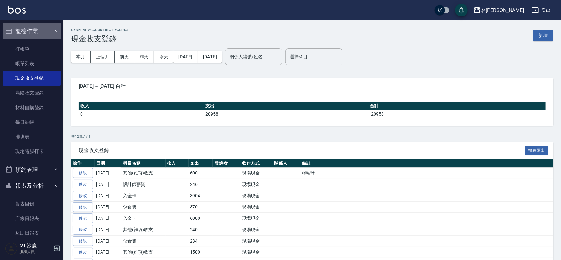
click at [53, 32] on icon "button" at bounding box center [55, 31] width 5 height 5
click at [53, 33] on icon "button" at bounding box center [55, 31] width 5 height 5
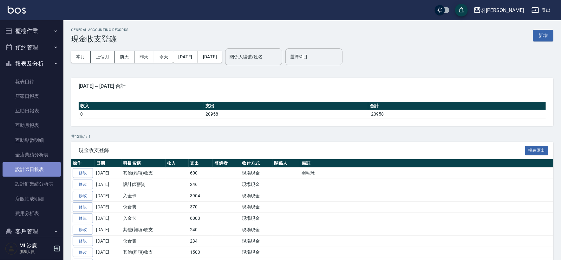
click at [39, 167] on link "設計師日報表" at bounding box center [32, 169] width 58 height 15
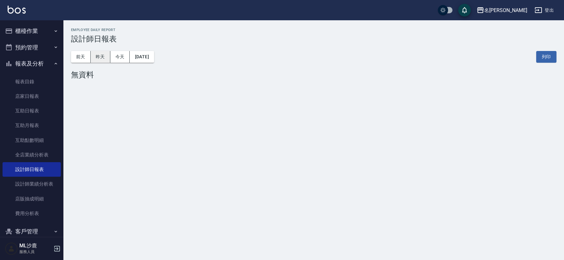
click at [105, 56] on button "昨天" at bounding box center [101, 57] width 20 height 12
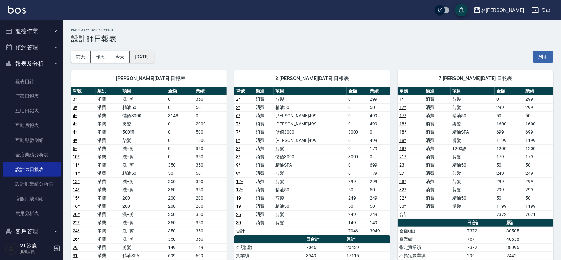
click at [149, 55] on button "[DATE]" at bounding box center [142, 57] width 24 height 12
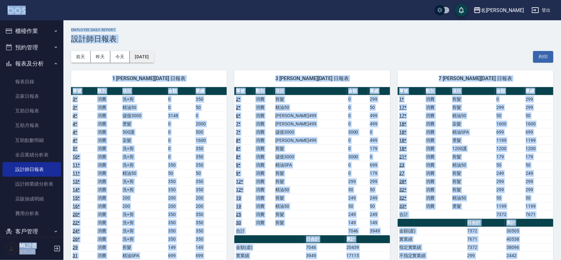
click at [154, 59] on button "[DATE]" at bounding box center [142, 57] width 24 height 12
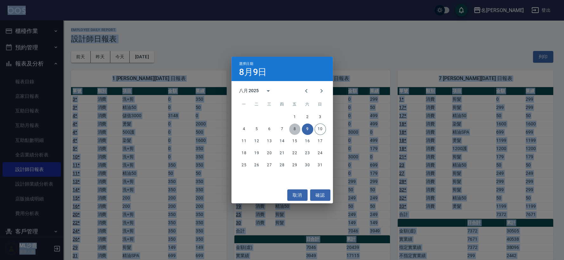
click at [294, 128] on button "8" at bounding box center [294, 129] width 11 height 11
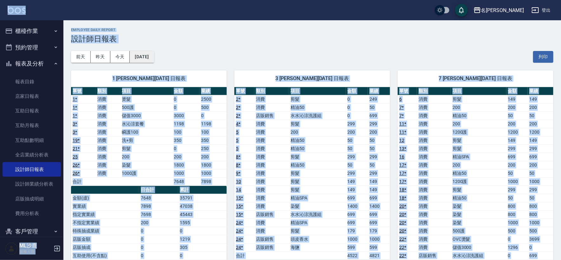
click at [153, 61] on button "[DATE]" at bounding box center [142, 57] width 24 height 12
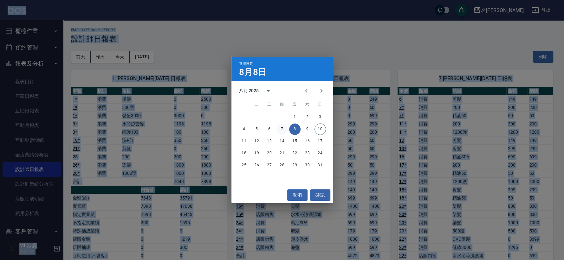
click at [284, 130] on button "7" at bounding box center [282, 129] width 11 height 11
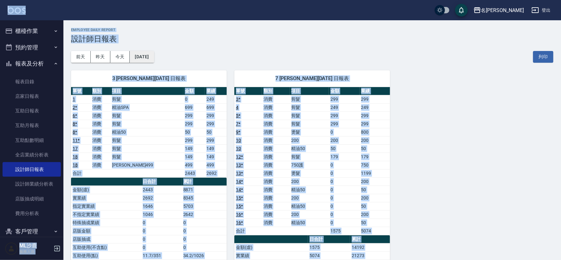
click at [154, 53] on button "[DATE]" at bounding box center [142, 57] width 24 height 12
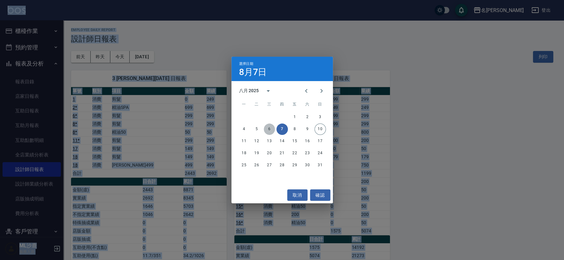
click at [270, 130] on button "6" at bounding box center [269, 129] width 11 height 11
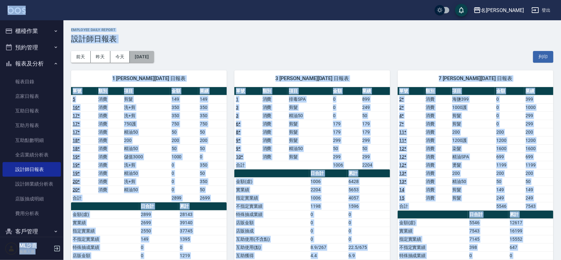
click at [145, 56] on button "[DATE]" at bounding box center [142, 57] width 24 height 12
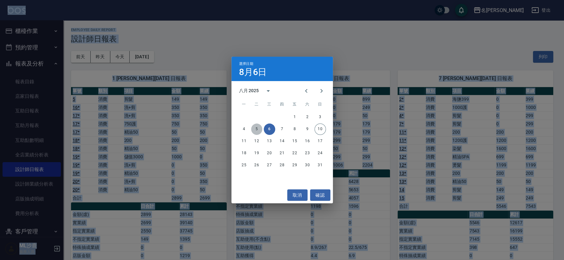
click at [255, 128] on button "5" at bounding box center [256, 129] width 11 height 11
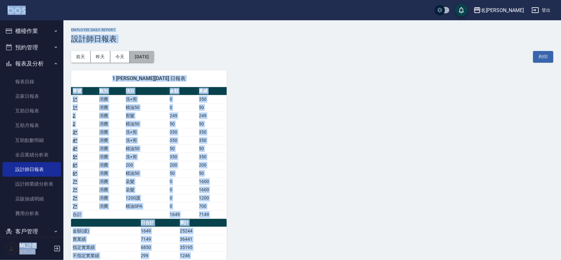
click at [154, 57] on button "[DATE]" at bounding box center [142, 57] width 24 height 12
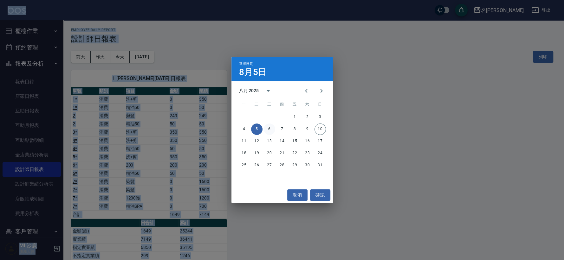
click at [267, 130] on button "6" at bounding box center [269, 129] width 11 height 11
click at [267, 130] on div "名留沙鹿 [DATE] 設計師日報表 列印時間： [DATE][PHONE_NUMBER]:05 Employee Daily Report 設計師日報表 […" at bounding box center [280, 187] width 561 height 375
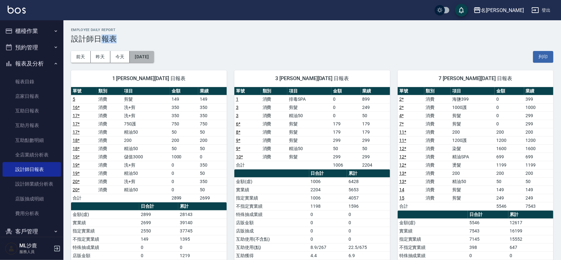
click at [154, 55] on button "[DATE]" at bounding box center [142, 57] width 24 height 12
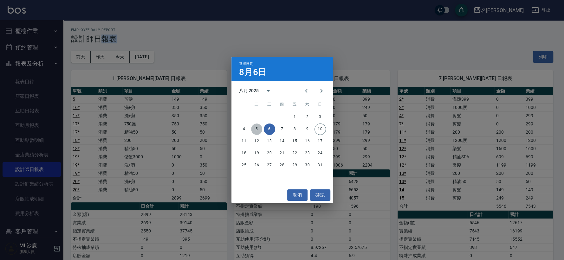
click at [257, 129] on button "5" at bounding box center [256, 129] width 11 height 11
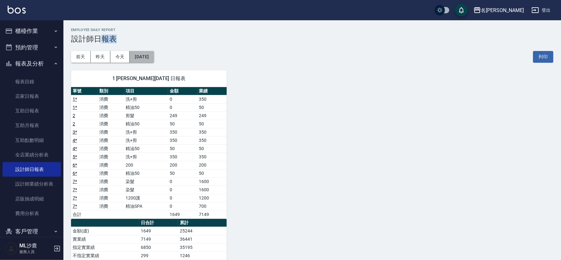
click at [147, 59] on button "[DATE]" at bounding box center [142, 57] width 24 height 12
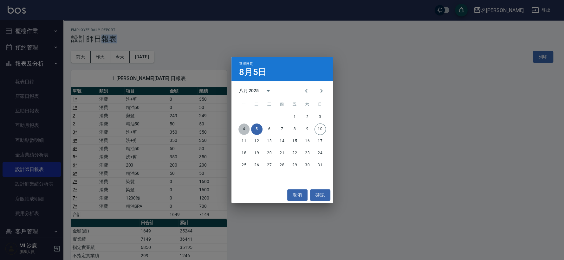
click at [243, 130] on button "4" at bounding box center [243, 129] width 11 height 11
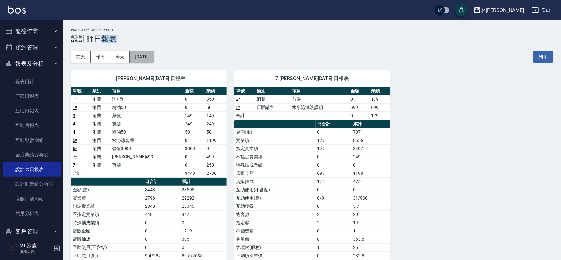
click at [143, 62] on button "[DATE]" at bounding box center [142, 57] width 24 height 12
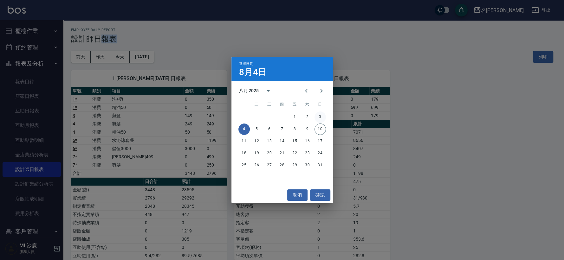
click at [317, 118] on button "3" at bounding box center [320, 117] width 11 height 11
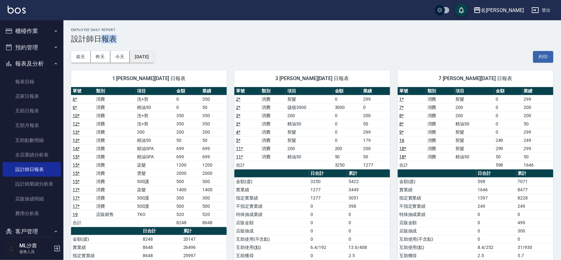
click at [152, 57] on button "[DATE]" at bounding box center [142, 57] width 24 height 12
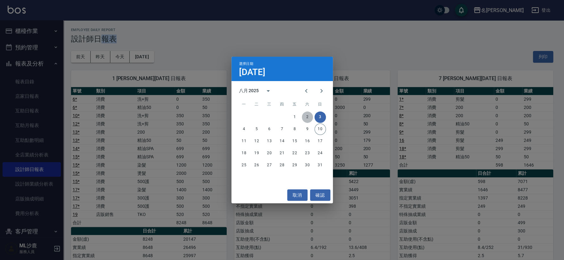
click at [306, 118] on button "2" at bounding box center [307, 117] width 11 height 11
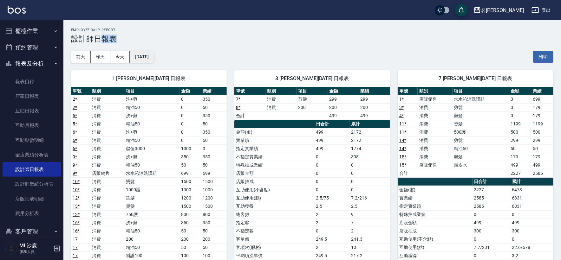
click at [147, 56] on button "[DATE]" at bounding box center [142, 57] width 24 height 12
click at [162, 64] on div "1 [PERSON_NAME][DATE] 日報表 單號 類別 項目 金額 業績 2 * 消費 洗+剪 0 350 2 * 消費 精油50 0 50 5 * …" at bounding box center [144, 244] width 163 height 362
click at [154, 59] on button "[DATE]" at bounding box center [142, 57] width 24 height 12
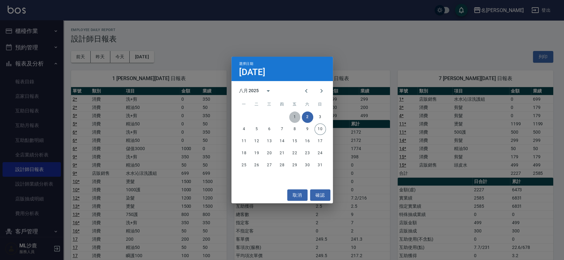
click at [294, 119] on button "1" at bounding box center [294, 117] width 11 height 11
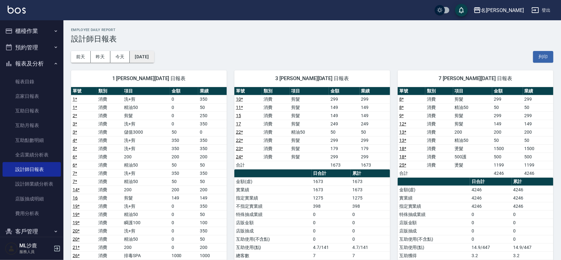
click at [148, 56] on button "[DATE]" at bounding box center [142, 57] width 24 height 12
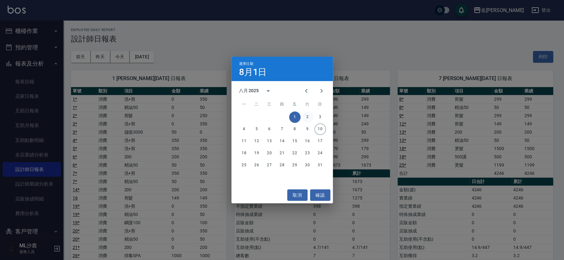
click at [309, 116] on button "2" at bounding box center [307, 117] width 11 height 11
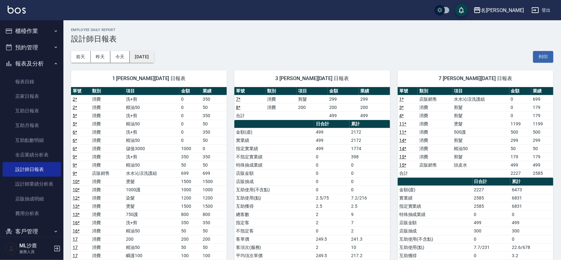
click at [154, 59] on button "[DATE]" at bounding box center [142, 57] width 24 height 12
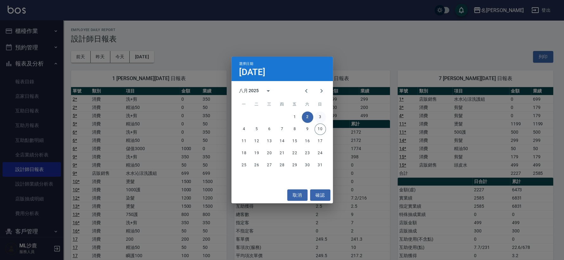
click at [320, 117] on button "3" at bounding box center [320, 117] width 11 height 11
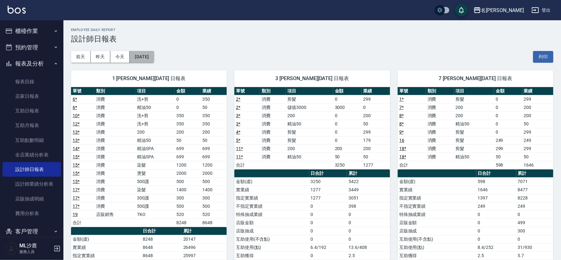
click at [154, 54] on button "[DATE]" at bounding box center [142, 57] width 24 height 12
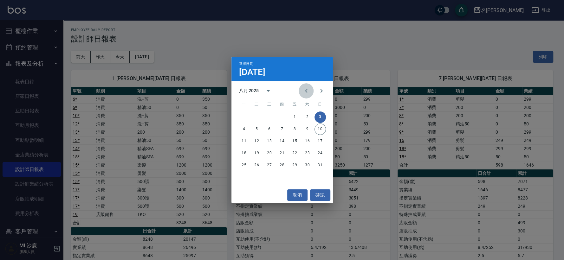
click at [305, 91] on icon "Previous month" at bounding box center [306, 91] width 2 height 4
click at [322, 154] on button "27" at bounding box center [320, 153] width 11 height 11
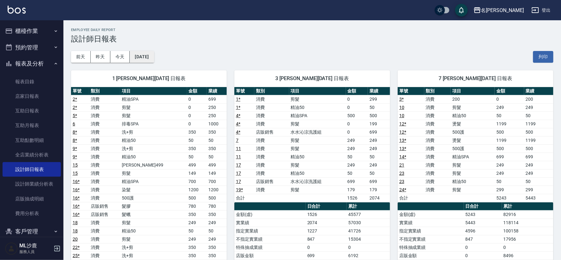
click at [153, 58] on button "[DATE]" at bounding box center [142, 57] width 24 height 12
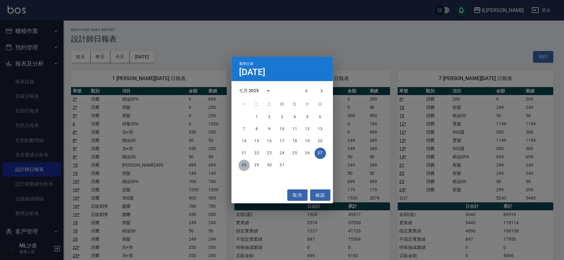
click at [242, 164] on button "28" at bounding box center [243, 165] width 11 height 11
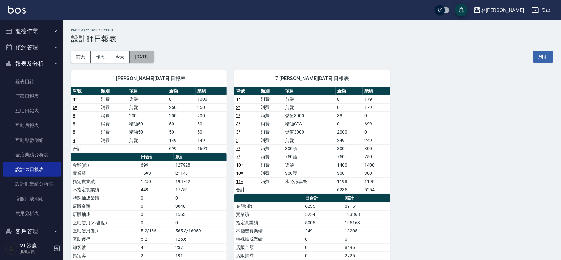
click at [153, 57] on button "[DATE]" at bounding box center [142, 57] width 24 height 12
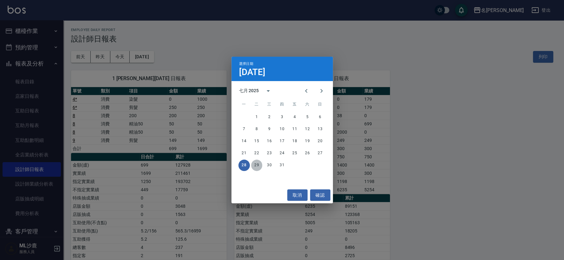
click at [258, 168] on button "29" at bounding box center [256, 165] width 11 height 11
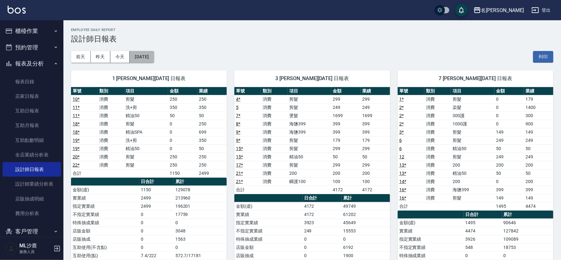
click at [150, 55] on button "[DATE]" at bounding box center [142, 57] width 24 height 12
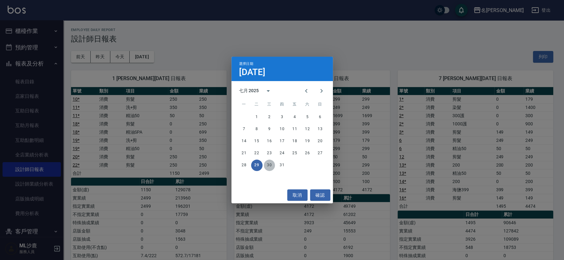
click at [270, 167] on button "30" at bounding box center [269, 165] width 11 height 11
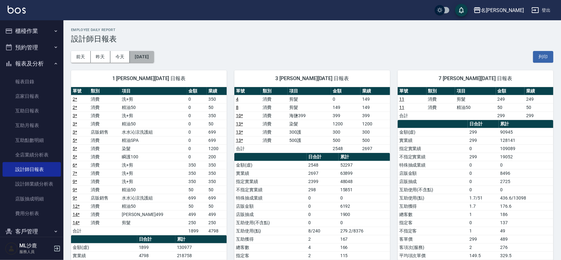
click at [151, 58] on button "[DATE]" at bounding box center [142, 57] width 24 height 12
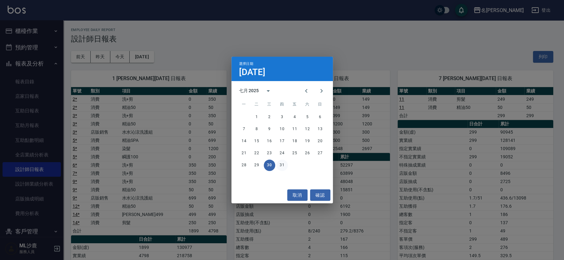
click at [282, 166] on button "31" at bounding box center [282, 165] width 11 height 11
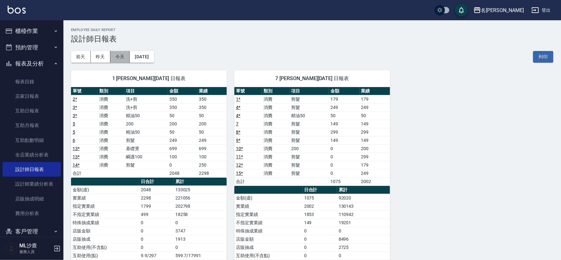
click at [126, 58] on button "今天" at bounding box center [120, 57] width 20 height 12
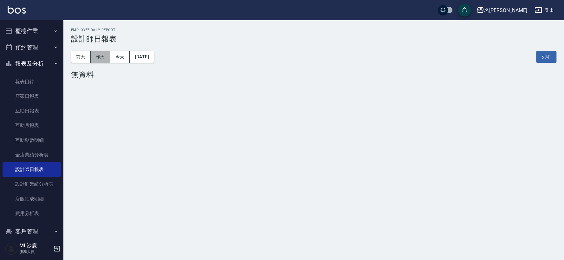
click at [107, 59] on button "昨天" at bounding box center [101, 57] width 20 height 12
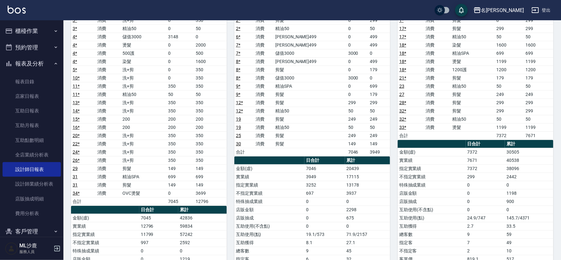
scroll to position [141, 0]
